Goal: Information Seeking & Learning: Learn about a topic

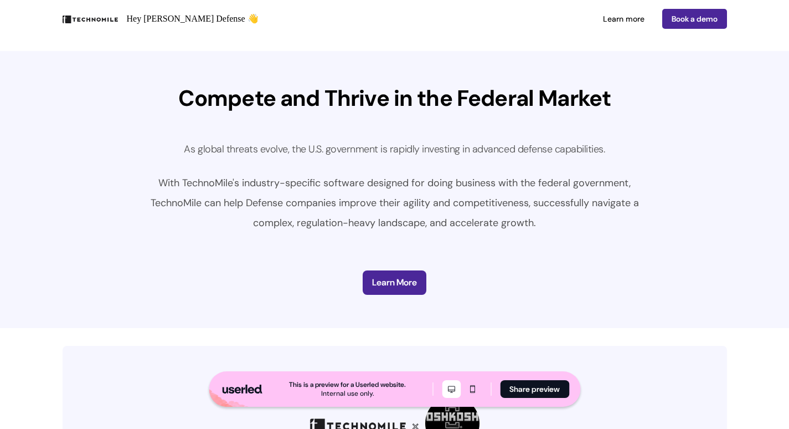
scroll to position [1976, 0]
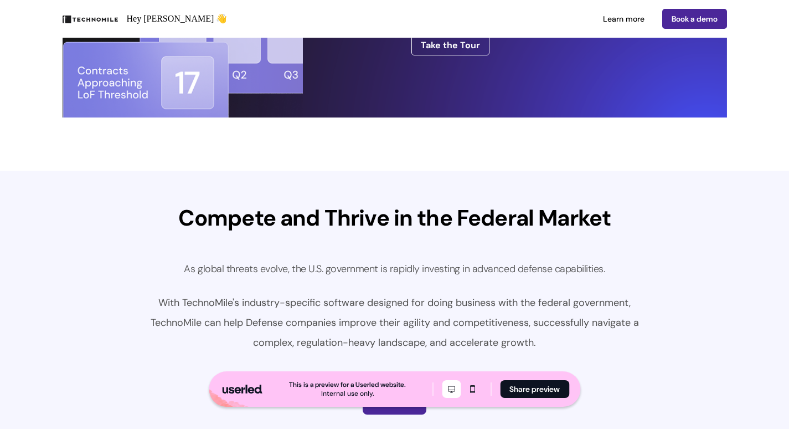
scroll to position [1832, 0]
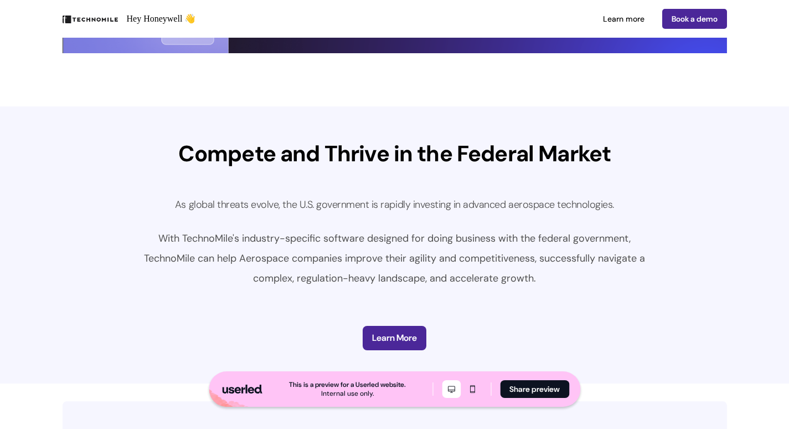
scroll to position [1919, 0]
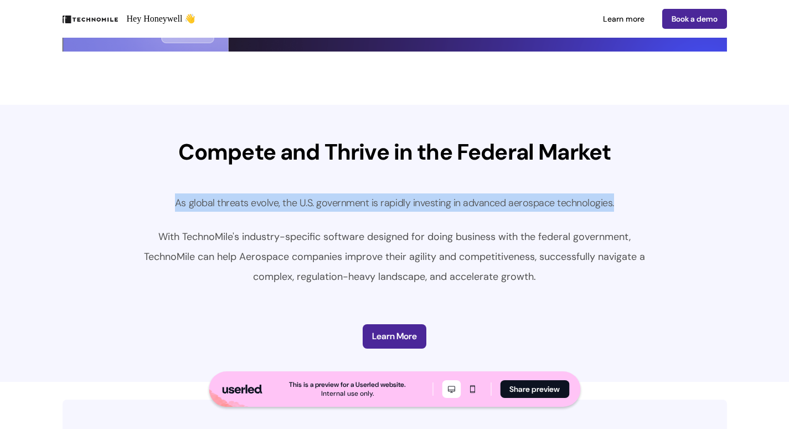
drag, startPoint x: 179, startPoint y: 202, endPoint x: 616, endPoint y: 205, distance: 437.0
click at [616, 205] on p "As global threats evolve, the U.S. government is rapidly investing in advanced …" at bounding box center [395, 202] width 514 height 18
copy span "As global threats evolve, the U.S. government is rapidly investing in advanced …"
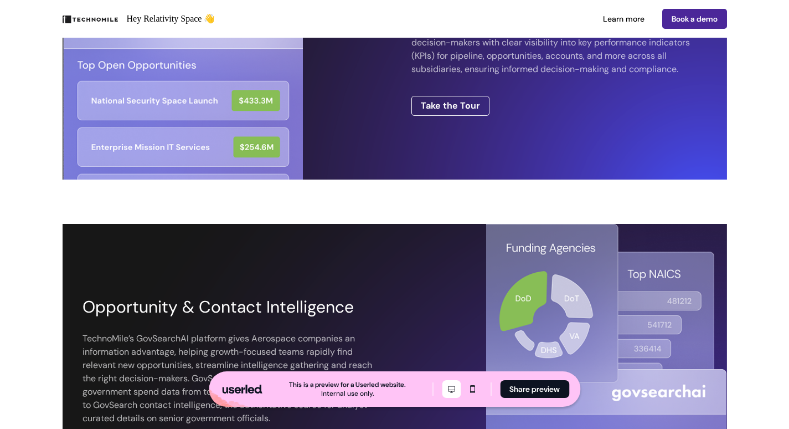
scroll to position [908, 0]
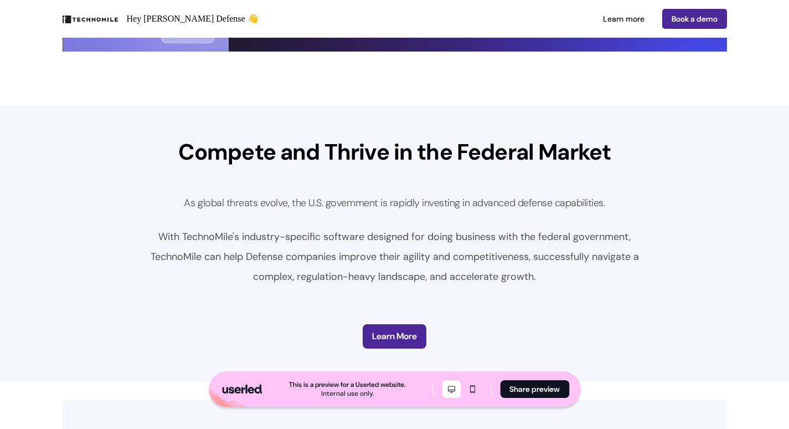
scroll to position [1920, 0]
